Goal: Navigation & Orientation: Find specific page/section

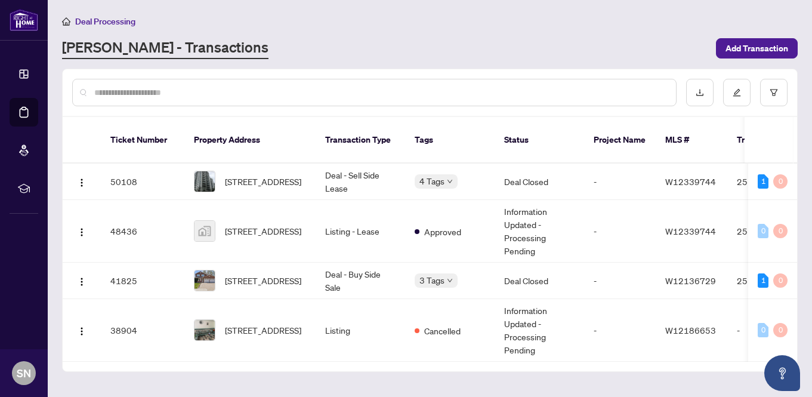
click at [533, 42] on div "[PERSON_NAME] - Transactions" at bounding box center [385, 48] width 647 height 21
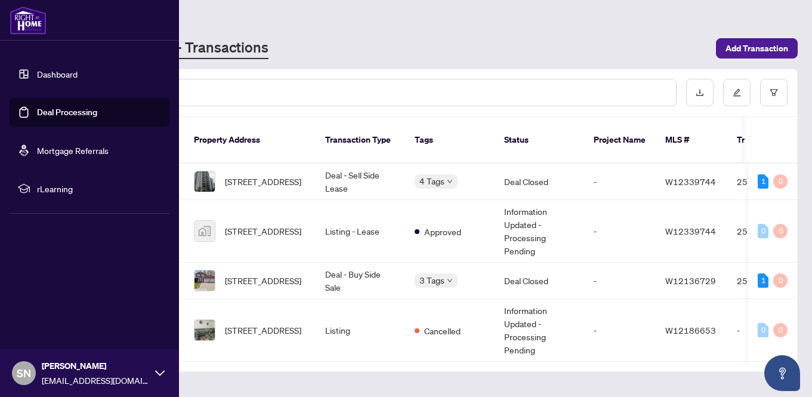
click at [26, 18] on img at bounding box center [28, 20] width 37 height 29
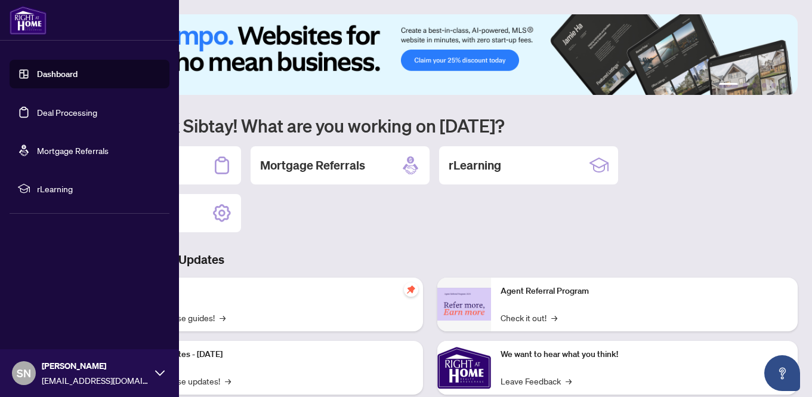
click at [26, 18] on img at bounding box center [28, 20] width 37 height 29
click at [48, 112] on link "Deal Processing" at bounding box center [67, 112] width 60 height 11
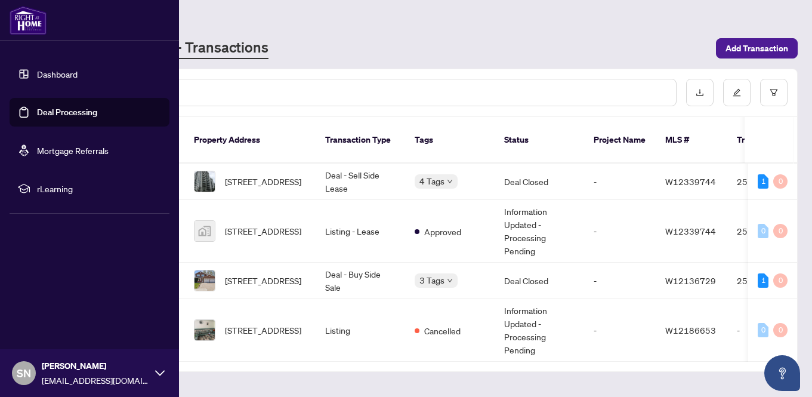
click at [54, 73] on link "Dashboard" at bounding box center [57, 74] width 41 height 11
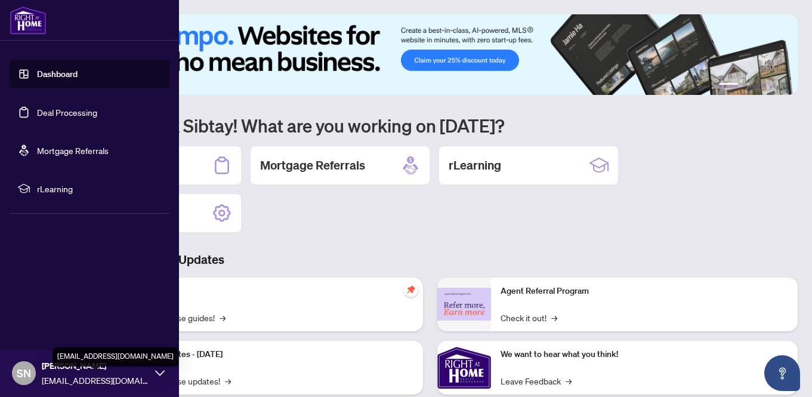
click at [79, 374] on span "[EMAIL_ADDRESS][DOMAIN_NAME]" at bounding box center [95, 379] width 107 height 13
click at [49, 110] on link "Deal Processing" at bounding box center [67, 112] width 60 height 11
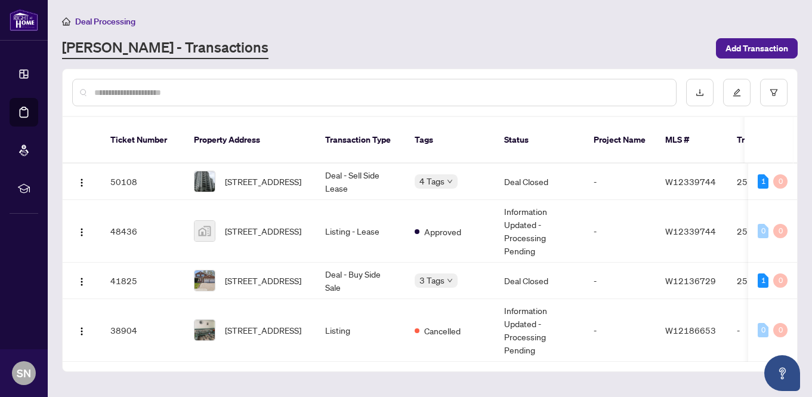
click at [438, 38] on div "[PERSON_NAME] - Transactions" at bounding box center [385, 48] width 647 height 21
